Goal: Task Accomplishment & Management: Use online tool/utility

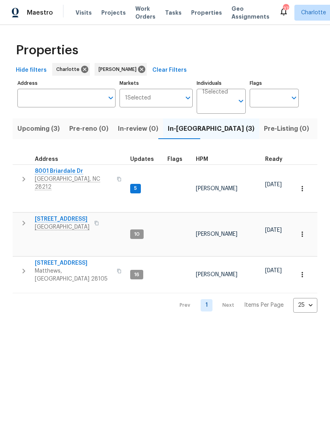
click at [25, 177] on icon "button" at bounding box center [24, 179] width 10 height 10
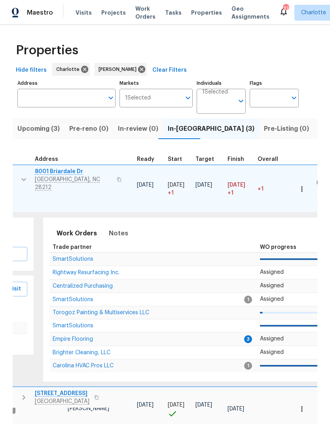
scroll to position [6, 129]
click at [70, 336] on span "Empire Flooring" at bounding box center [73, 339] width 40 height 6
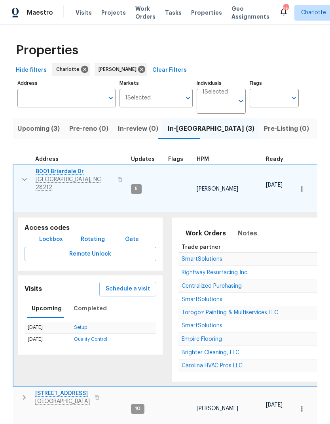
scroll to position [6, 0]
click at [26, 175] on icon "button" at bounding box center [25, 180] width 10 height 10
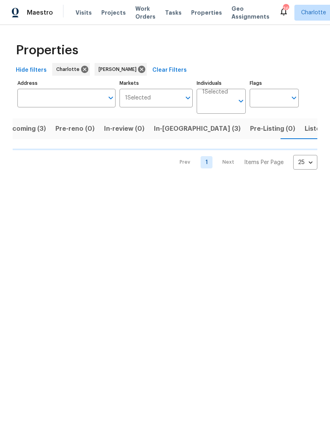
scroll to position [0, 17]
click at [166, 130] on span "In-reno (3)" at bounding box center [194, 128] width 87 height 11
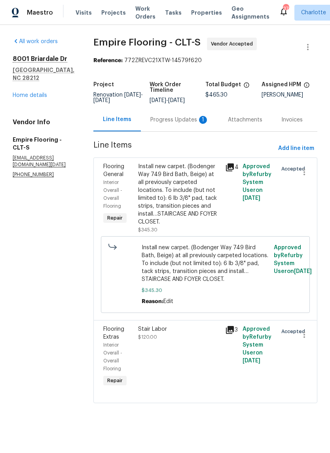
click at [176, 131] on div "Progress Updates 1" at bounding box center [180, 119] width 78 height 23
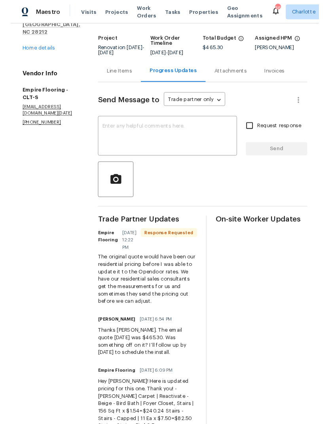
scroll to position [44, 0]
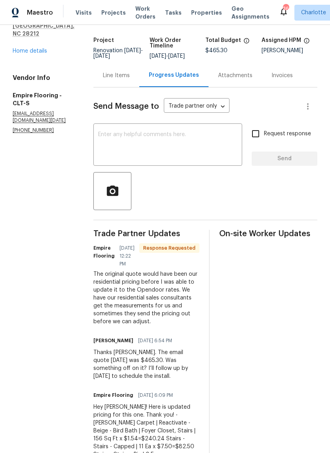
click at [183, 160] on textarea at bounding box center [167, 146] width 139 height 28
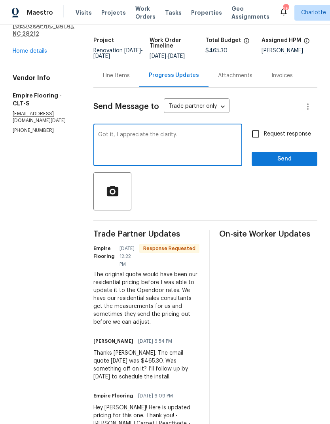
type textarea "Got it, I appreciate the clarity."
click at [278, 163] on span "Send" at bounding box center [284, 159] width 53 height 10
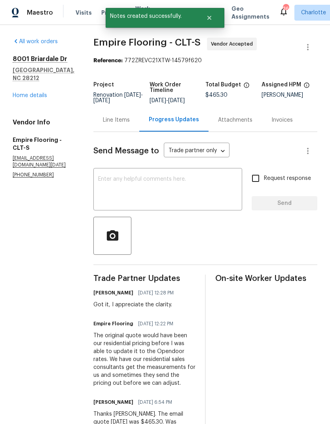
scroll to position [0, 0]
click at [129, 130] on div "Line Items" at bounding box center [116, 119] width 46 height 23
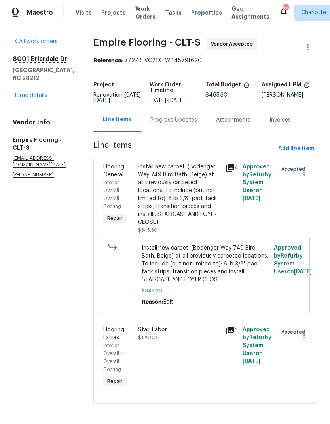
click at [184, 131] on div "Progress Updates" at bounding box center [174, 119] width 66 height 23
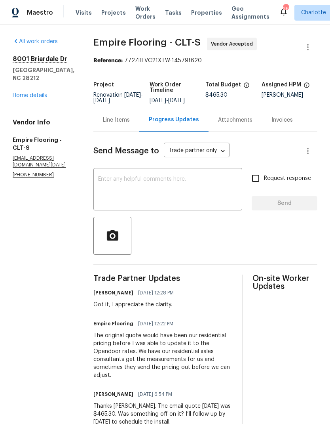
click at [125, 124] on div "Line Items" at bounding box center [116, 120] width 27 height 8
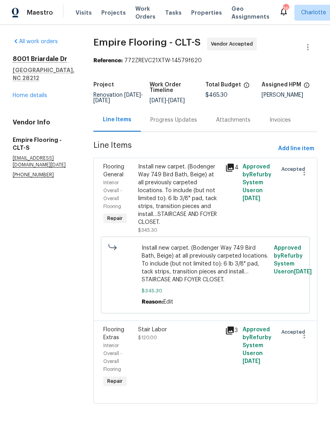
click at [191, 186] on div "Install new carpet. (Bodenger Way 749 Bird Bath, Beige) at all previously carpe…" at bounding box center [179, 194] width 82 height 63
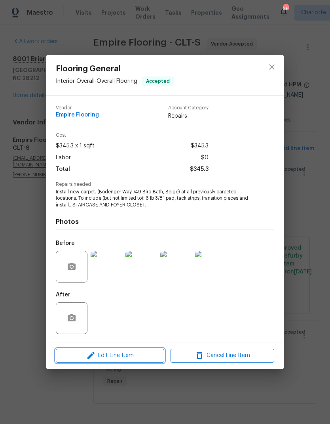
click at [131, 352] on span "Edit Line Item" at bounding box center [110, 355] width 104 height 10
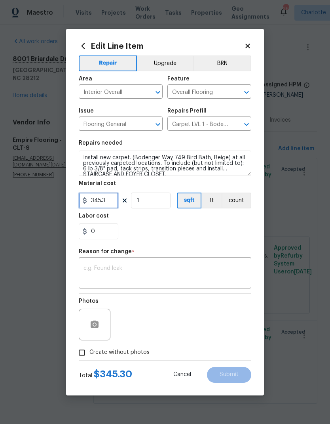
click at [108, 205] on input "345.3" at bounding box center [99, 200] width 40 height 16
type input "285.94"
click at [167, 274] on textarea at bounding box center [165, 273] width 163 height 17
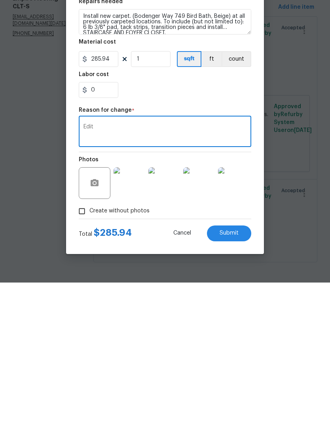
scroll to position [10, 0]
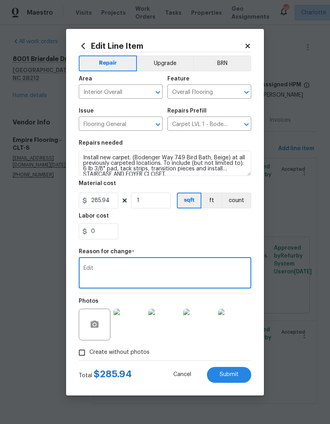
type textarea "Edit"
click at [241, 371] on button "Submit" at bounding box center [229, 375] width 44 height 16
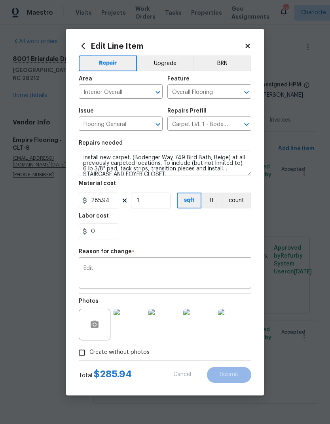
type input "345.3"
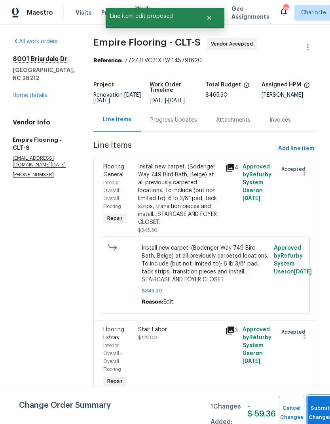
click at [325, 405] on button "Submit Changes" at bounding box center [320, 413] width 25 height 34
